Goal: Information Seeking & Learning: Learn about a topic

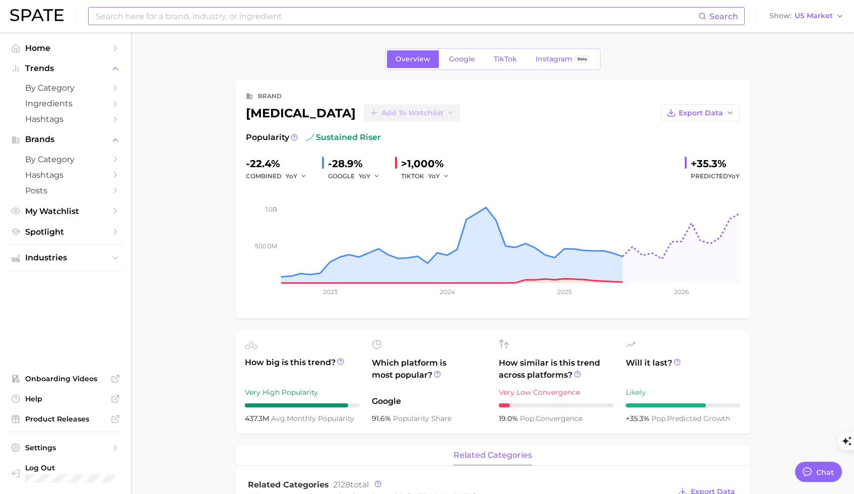
type textarea "x"
click at [193, 19] on input at bounding box center [397, 16] width 604 height 17
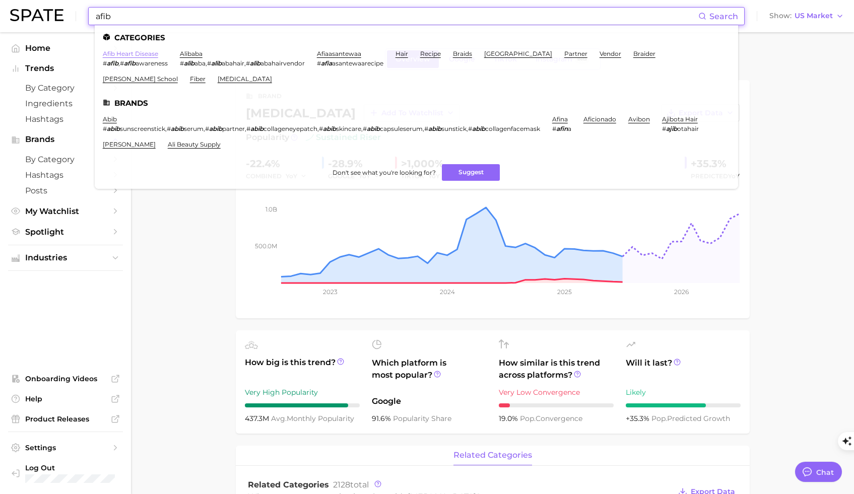
type input "afib"
click at [132, 56] on link "afib heart disease" at bounding box center [130, 54] width 55 height 8
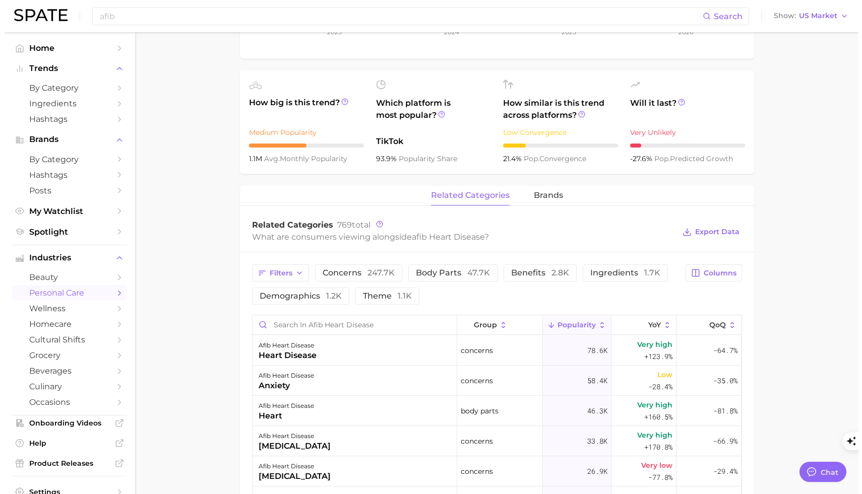
scroll to position [454, 0]
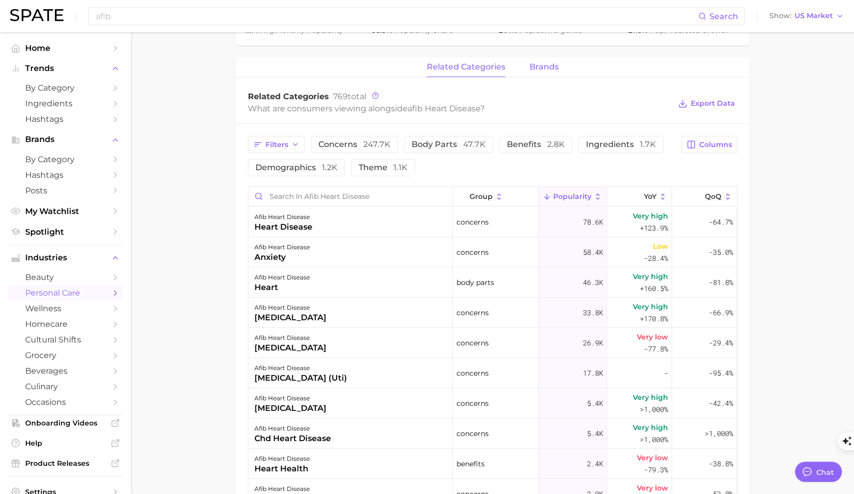
click at [542, 66] on span "brands" at bounding box center [544, 66] width 29 height 9
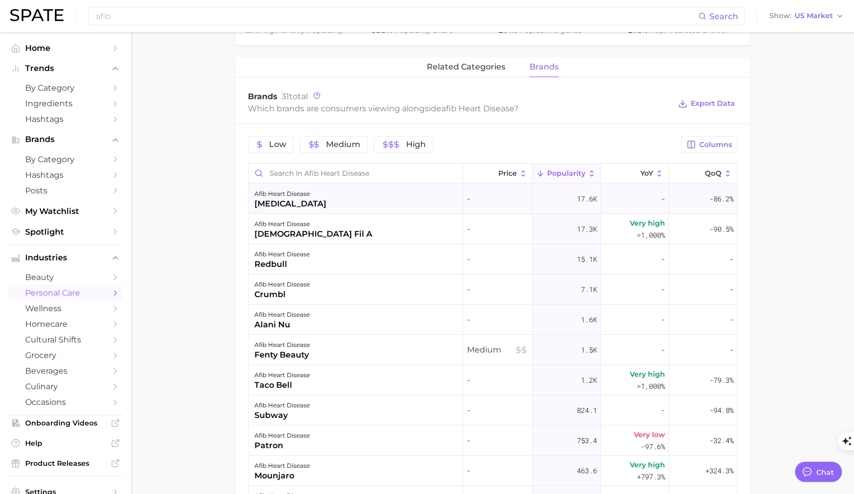
click at [281, 205] on div "[MEDICAL_DATA]" at bounding box center [291, 204] width 72 height 12
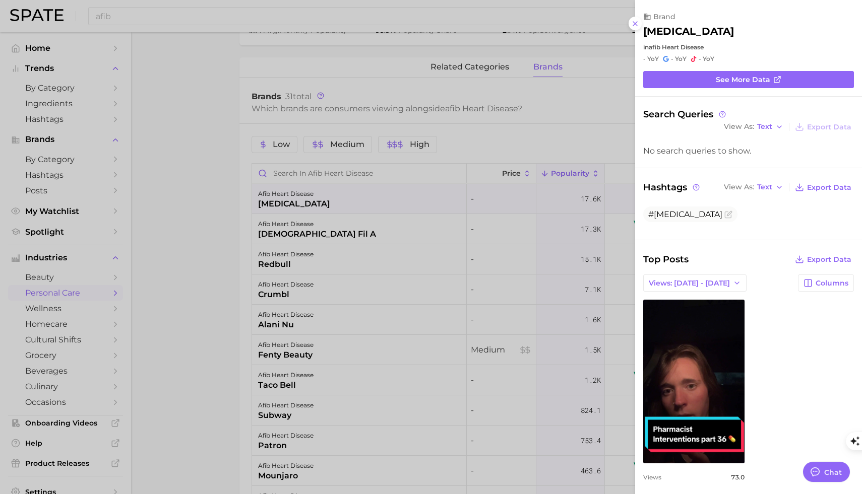
scroll to position [0, 0]
click at [687, 281] on span "Views: [DATE] - [DATE]" at bounding box center [689, 283] width 81 height 9
click at [686, 319] on button "Total Views" at bounding box center [691, 320] width 111 height 18
click at [295, 230] on div at bounding box center [431, 247] width 862 height 494
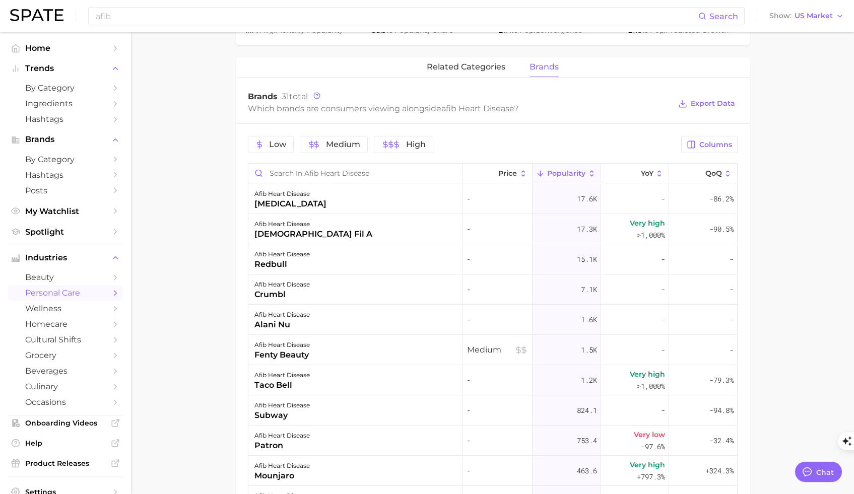
click at [291, 233] on div "[DEMOGRAPHIC_DATA] fil a" at bounding box center [314, 234] width 118 height 12
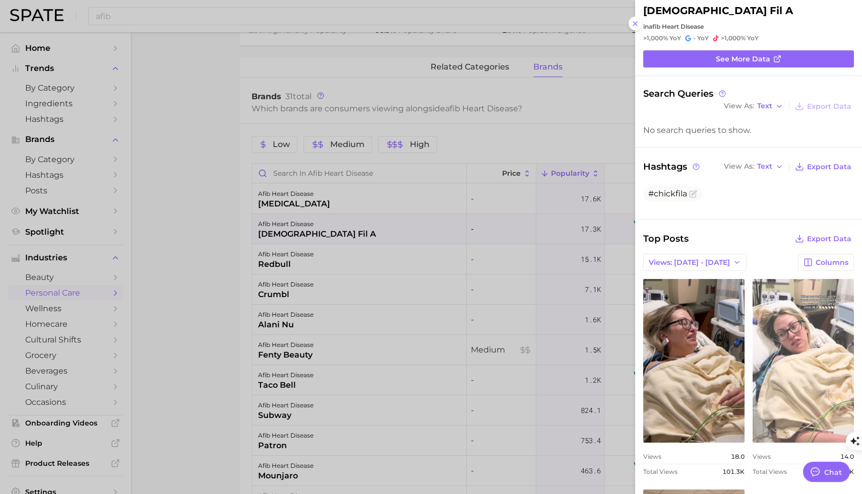
scroll to position [155, 0]
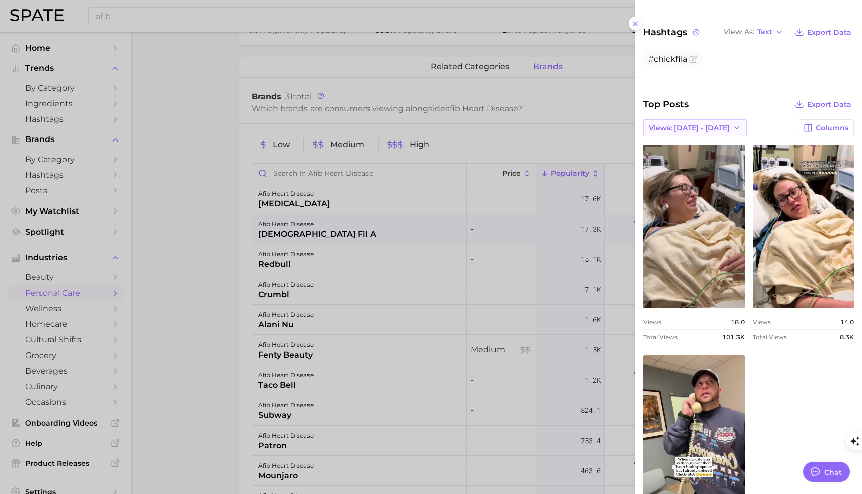
click at [697, 127] on span "Views: [DATE] - [DATE]" at bounding box center [689, 128] width 81 height 9
click at [686, 161] on button "Total Views" at bounding box center [691, 165] width 111 height 18
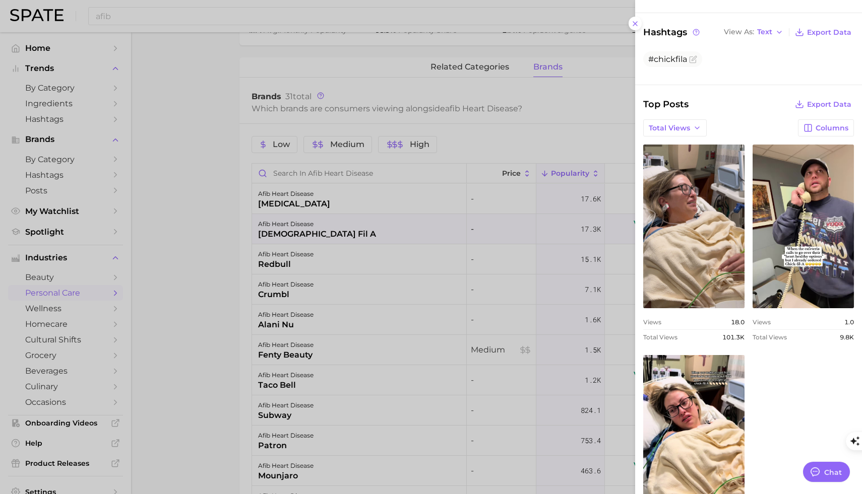
scroll to position [0, 0]
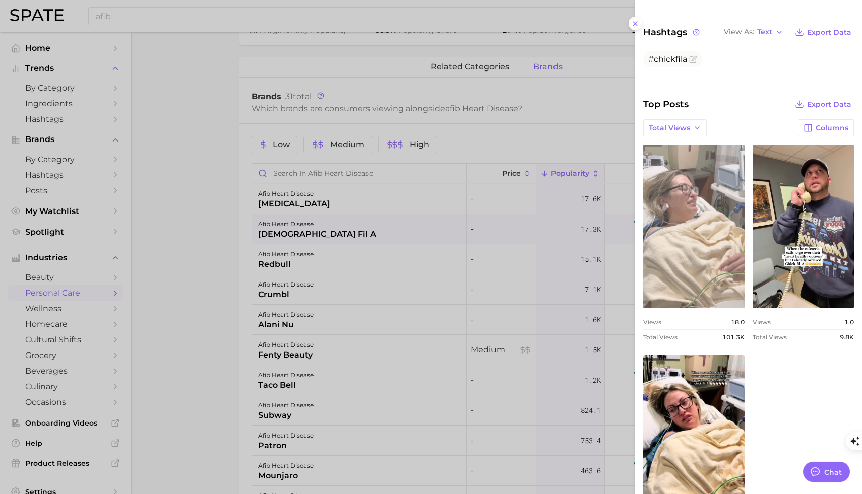
click at [710, 274] on link "view post on TikTok" at bounding box center [693, 227] width 101 height 164
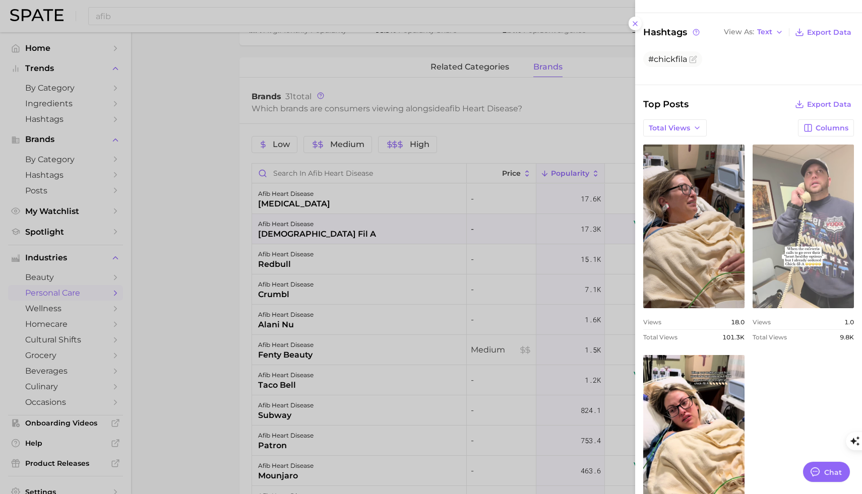
click at [806, 240] on link "view post on TikTok" at bounding box center [802, 227] width 101 height 164
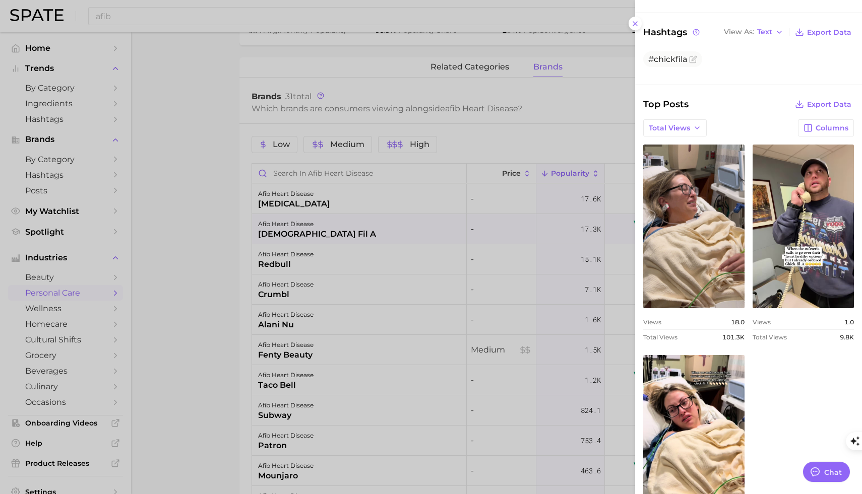
click at [196, 250] on div at bounding box center [431, 247] width 862 height 494
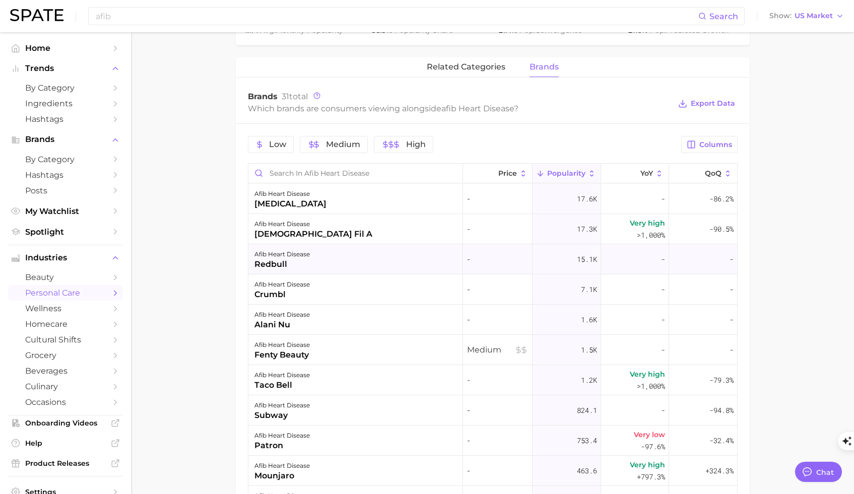
click at [273, 259] on div "redbull" at bounding box center [282, 265] width 55 height 12
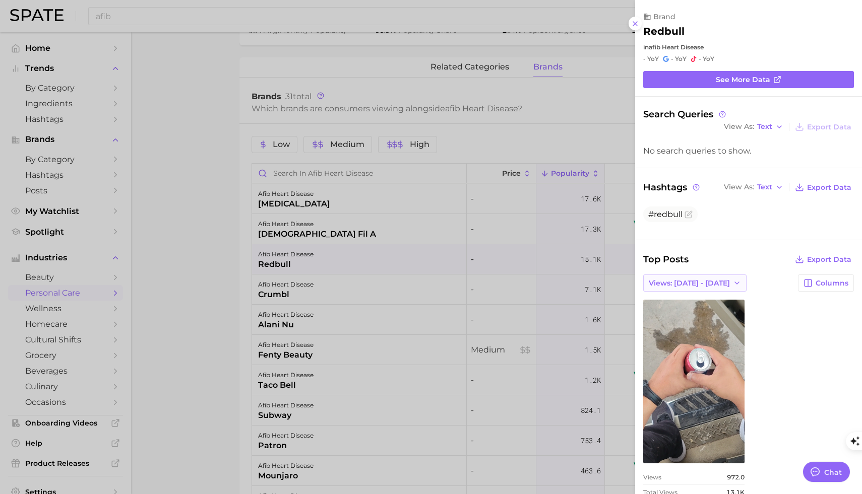
click at [710, 283] on span "Views: [DATE] - [DATE]" at bounding box center [689, 283] width 81 height 9
click at [698, 322] on button "Total Views" at bounding box center [691, 320] width 111 height 18
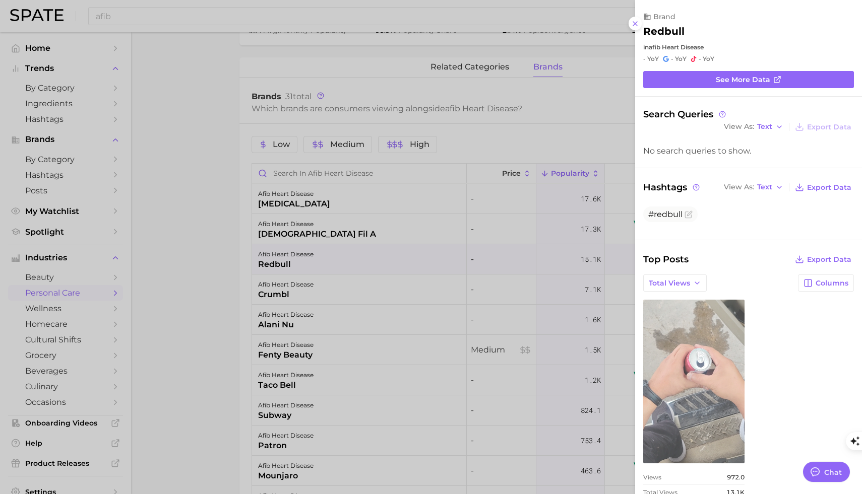
click at [702, 370] on link "view post on TikTok" at bounding box center [693, 382] width 101 height 164
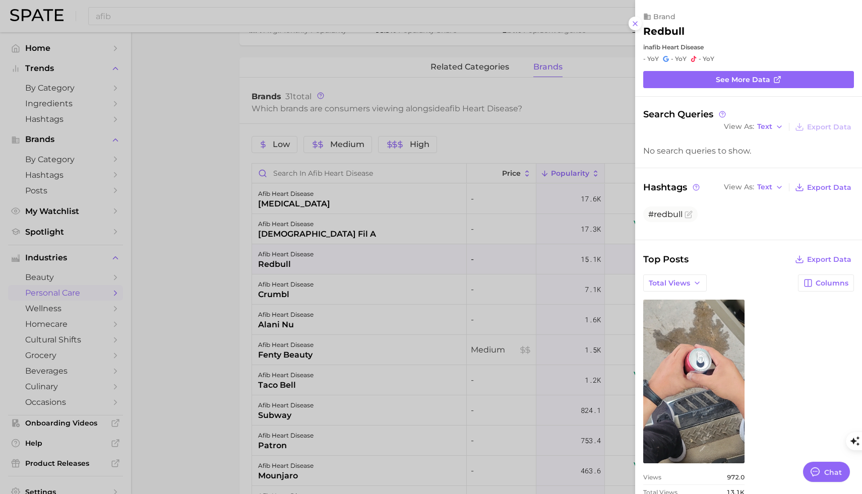
click at [203, 147] on div at bounding box center [431, 247] width 862 height 494
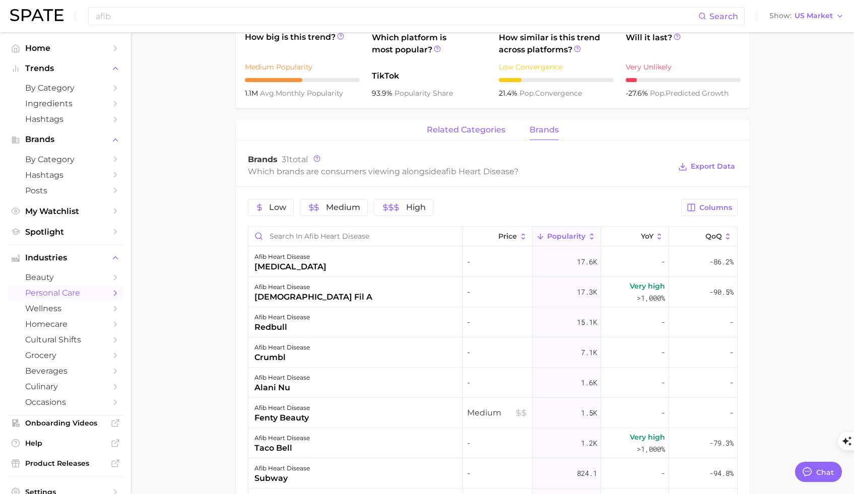
scroll to position [161, 0]
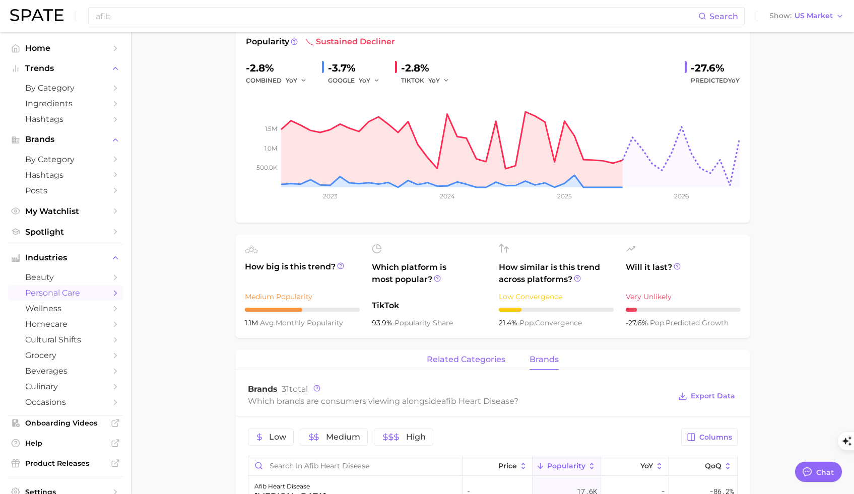
click at [466, 363] on span "related categories" at bounding box center [466, 359] width 79 height 9
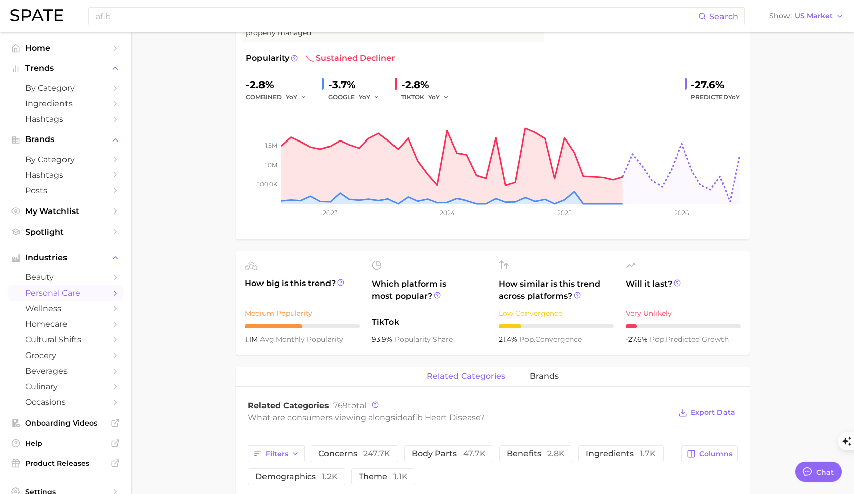
scroll to position [279, 0]
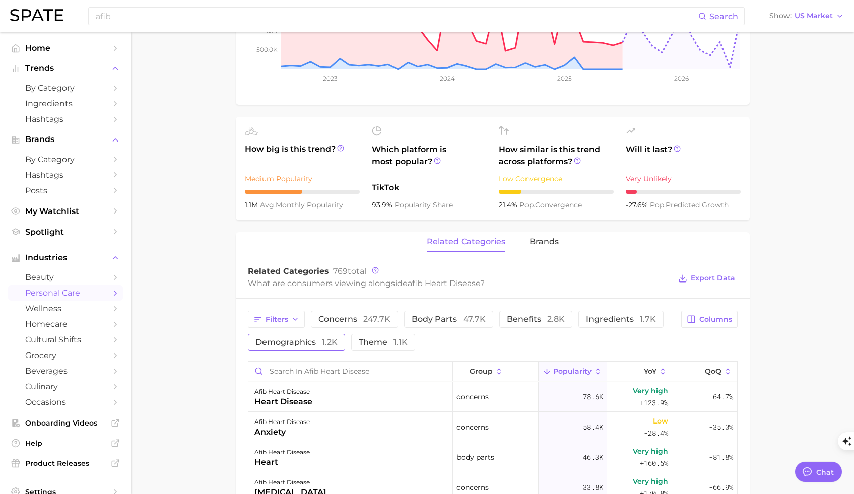
click at [301, 345] on span "demographics 1.2k" at bounding box center [297, 343] width 82 height 8
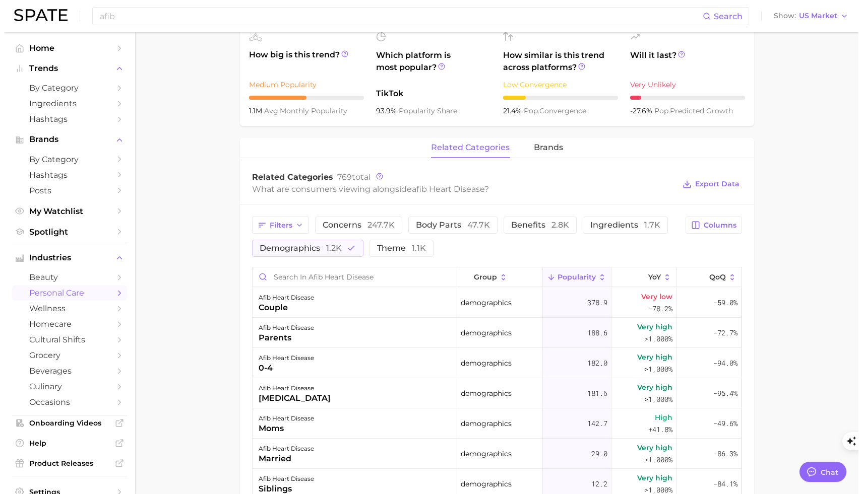
scroll to position [391, 0]
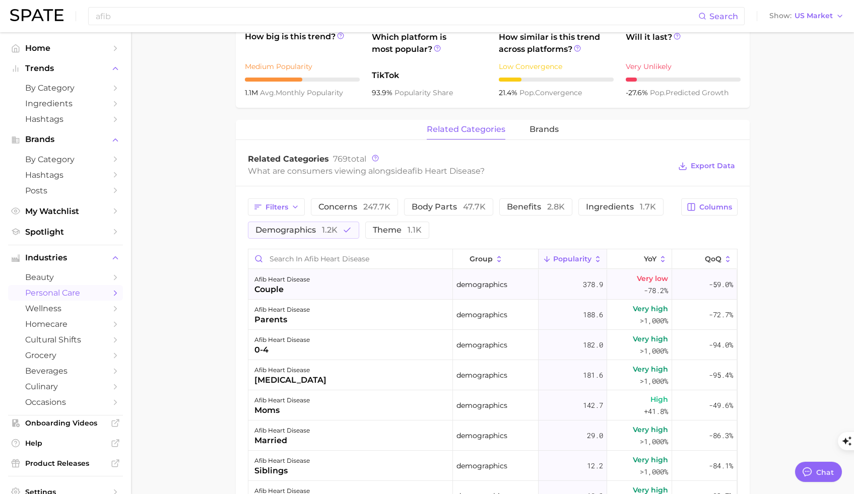
click at [284, 289] on div "couple" at bounding box center [282, 290] width 55 height 12
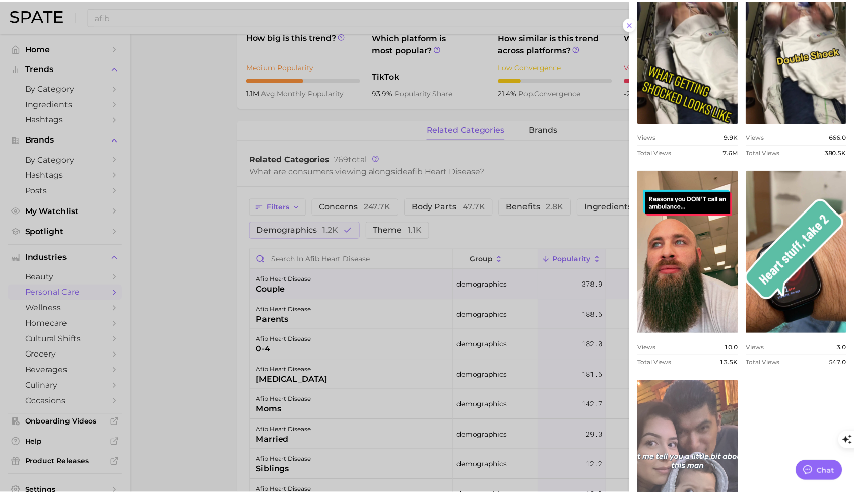
scroll to position [514, 0]
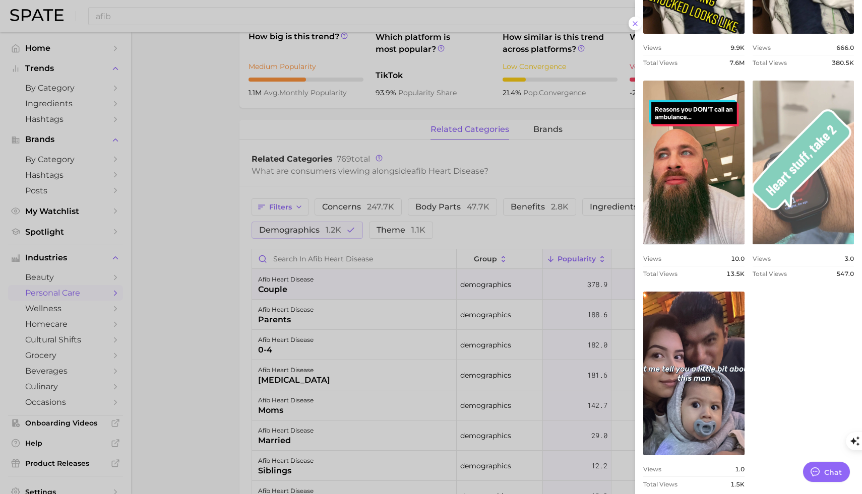
click at [824, 210] on link "view post on TikTok" at bounding box center [802, 163] width 101 height 164
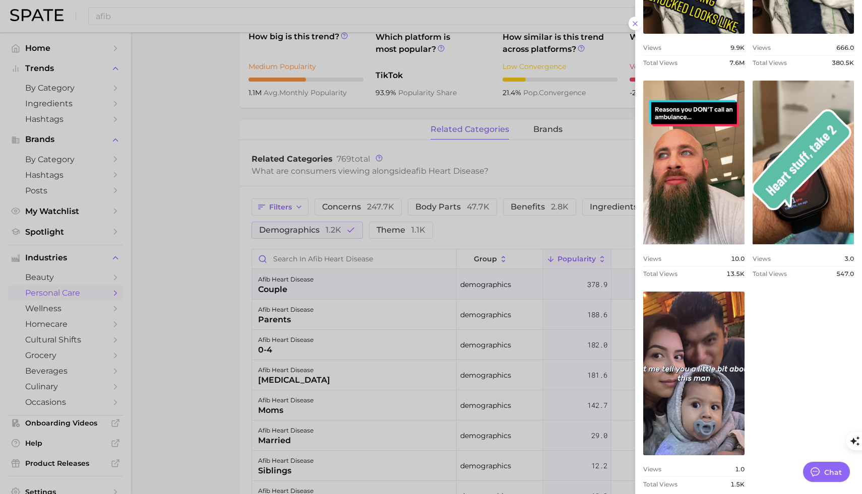
click at [227, 316] on div at bounding box center [431, 247] width 862 height 494
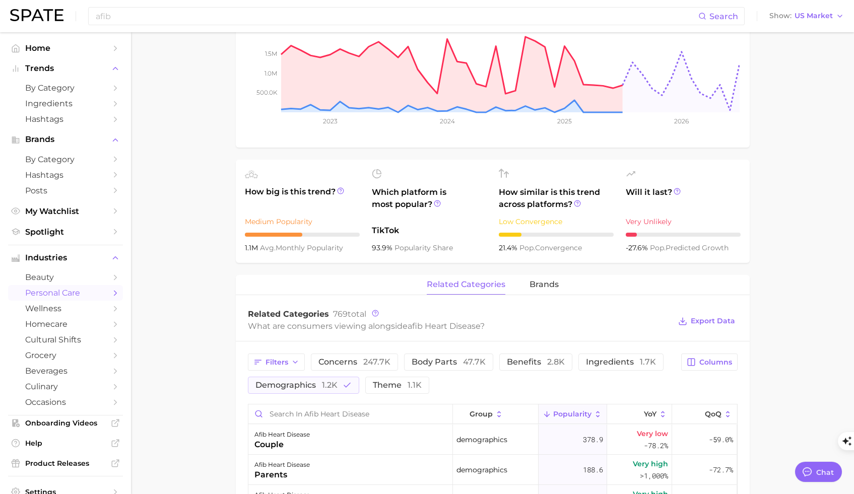
scroll to position [240, 0]
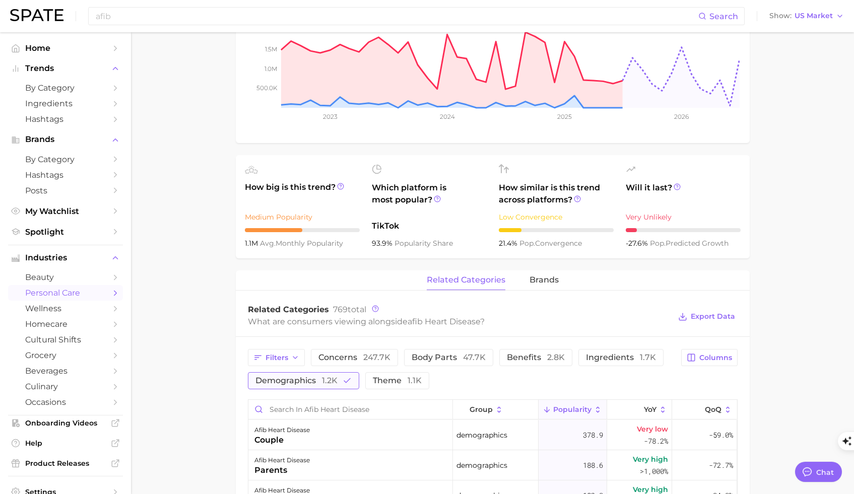
click at [344, 386] on icon "button" at bounding box center [347, 380] width 9 height 9
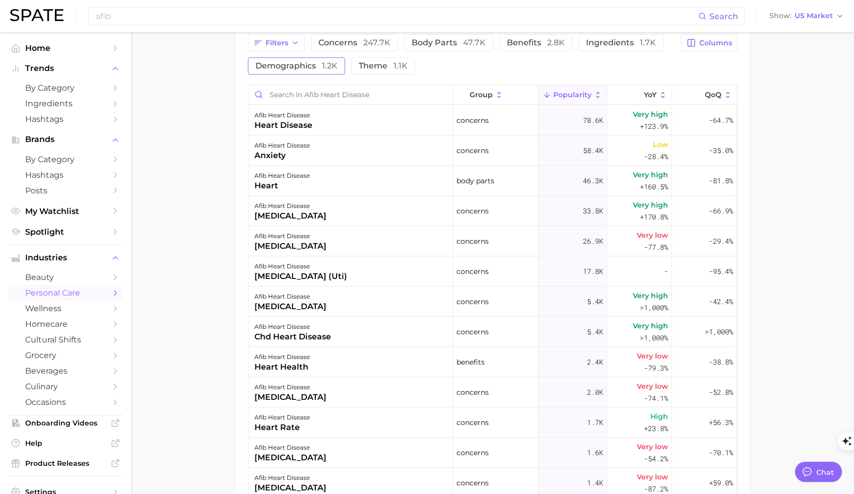
scroll to position [555, 0]
